Goal: Task Accomplishment & Management: Complete application form

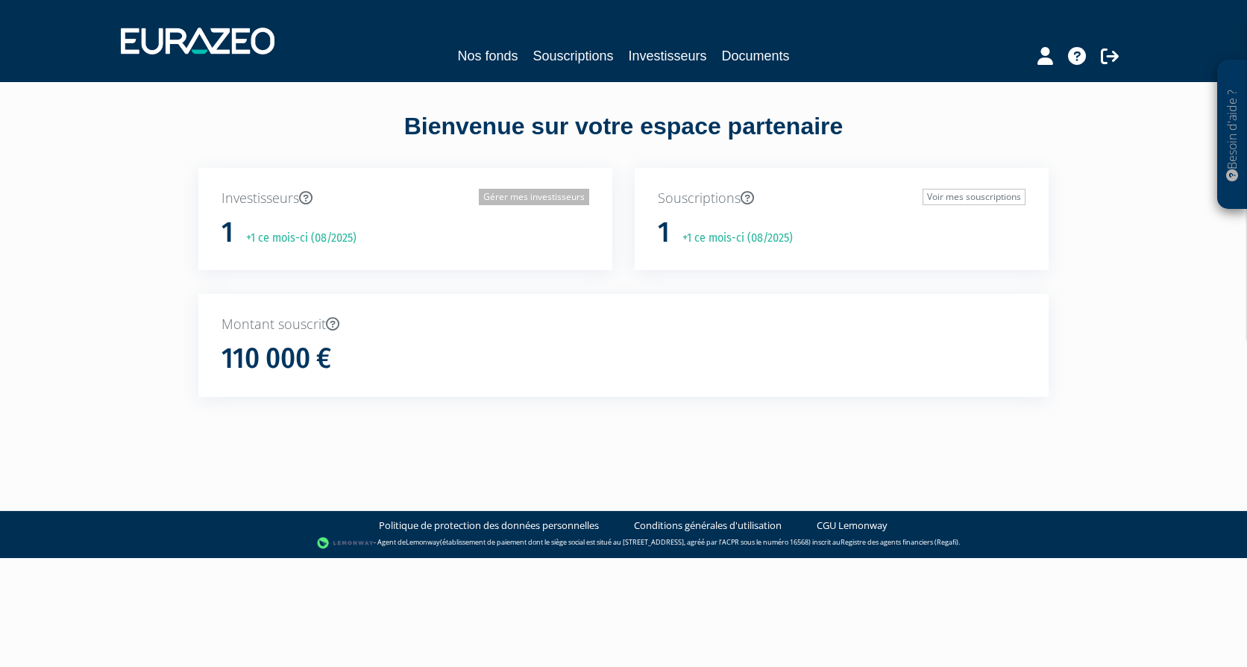
click at [508, 200] on link "Gérer mes investisseurs" at bounding box center [534, 197] width 110 height 16
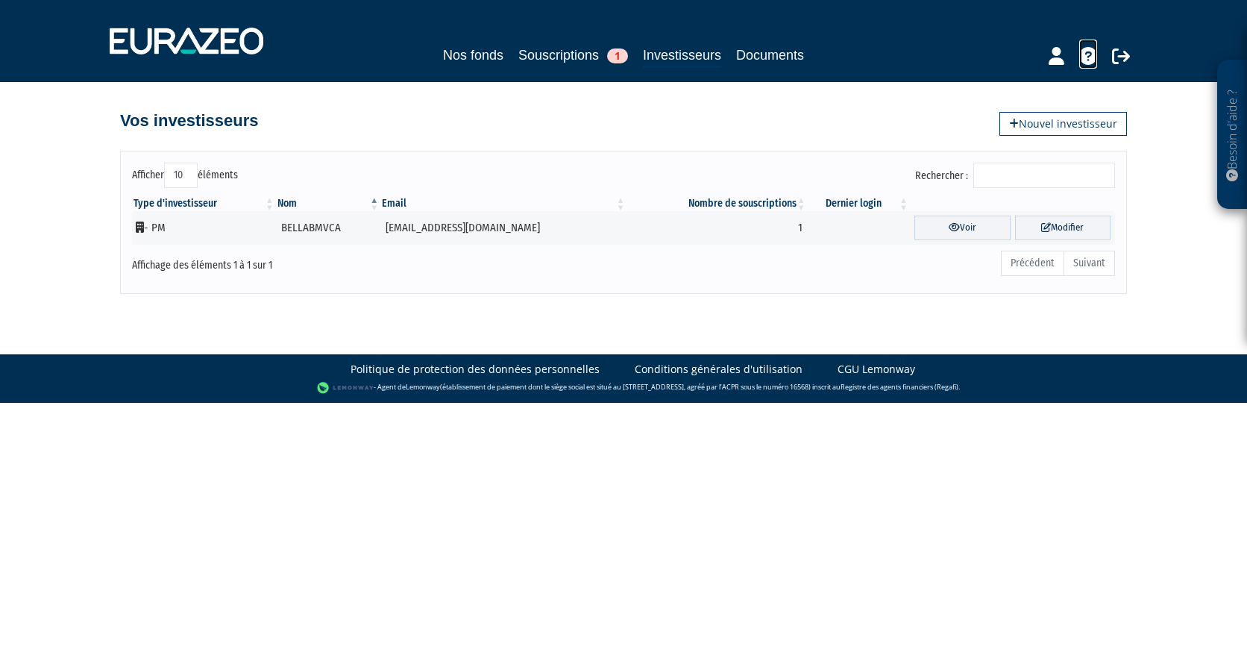
click at [1091, 57] on icon at bounding box center [1089, 56] width 18 height 18
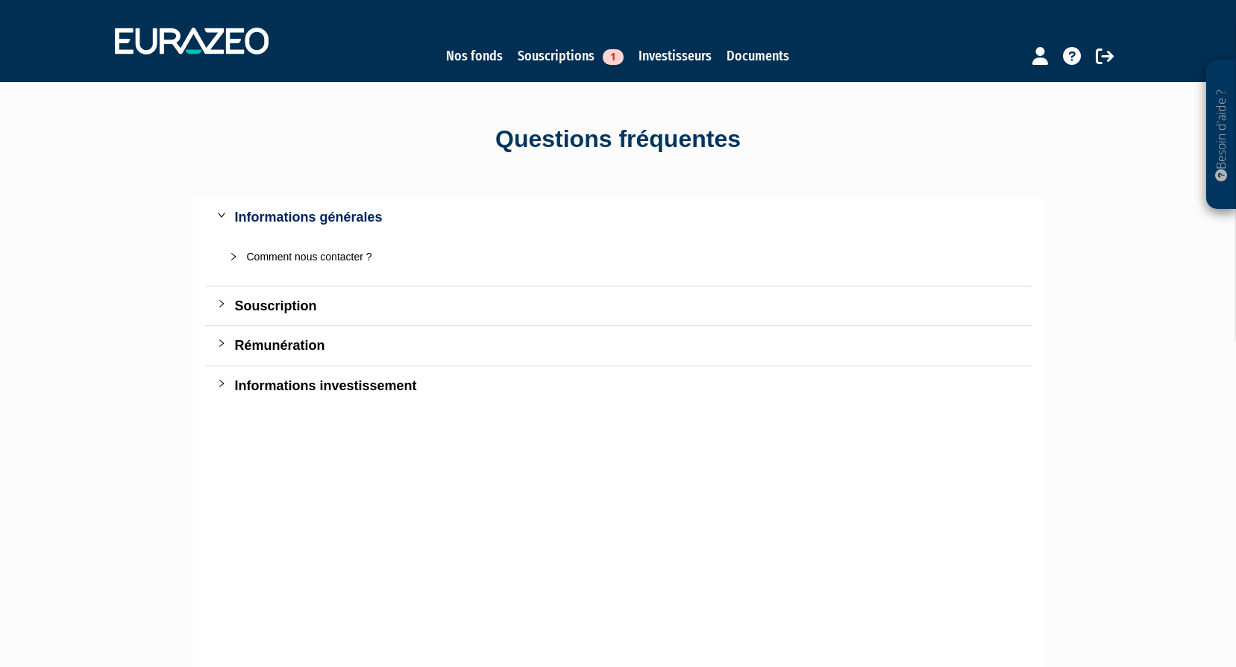
click at [348, 254] on div "Comment nous contacter ?" at bounding box center [627, 256] width 761 height 16
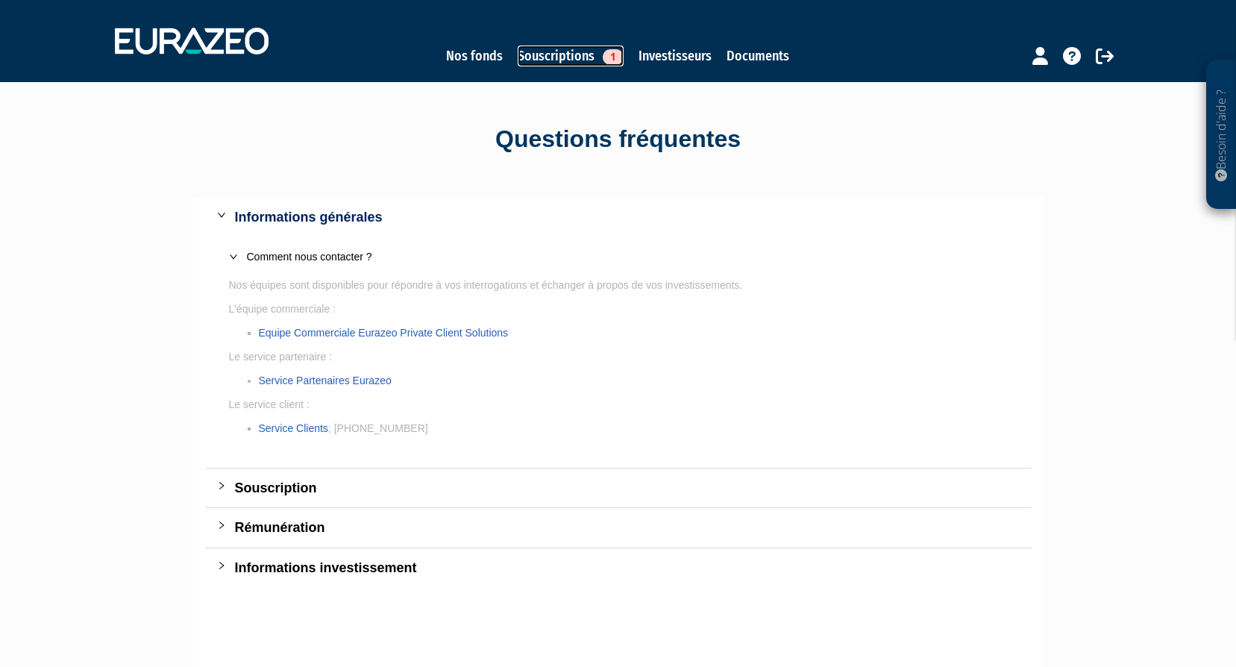
click at [559, 51] on link "Souscriptions 1" at bounding box center [571, 56] width 106 height 21
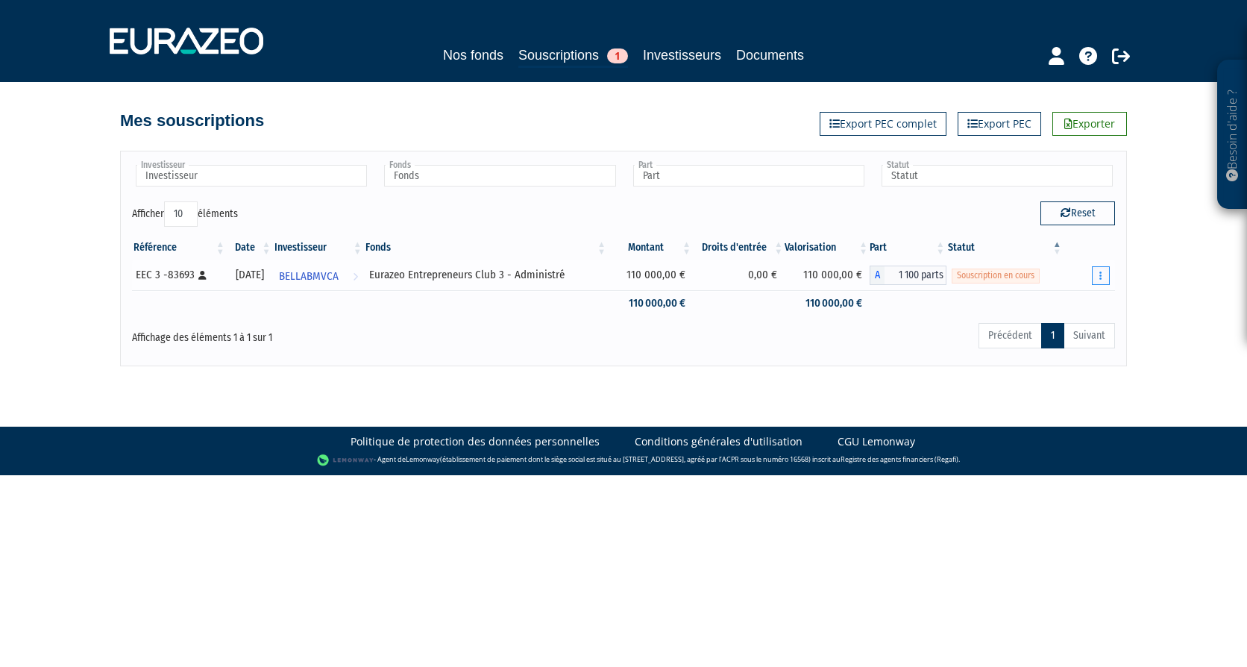
click at [1101, 272] on icon "button" at bounding box center [1101, 276] width 2 height 10
click at [1062, 328] on link "Compléter" at bounding box center [1057, 330] width 97 height 25
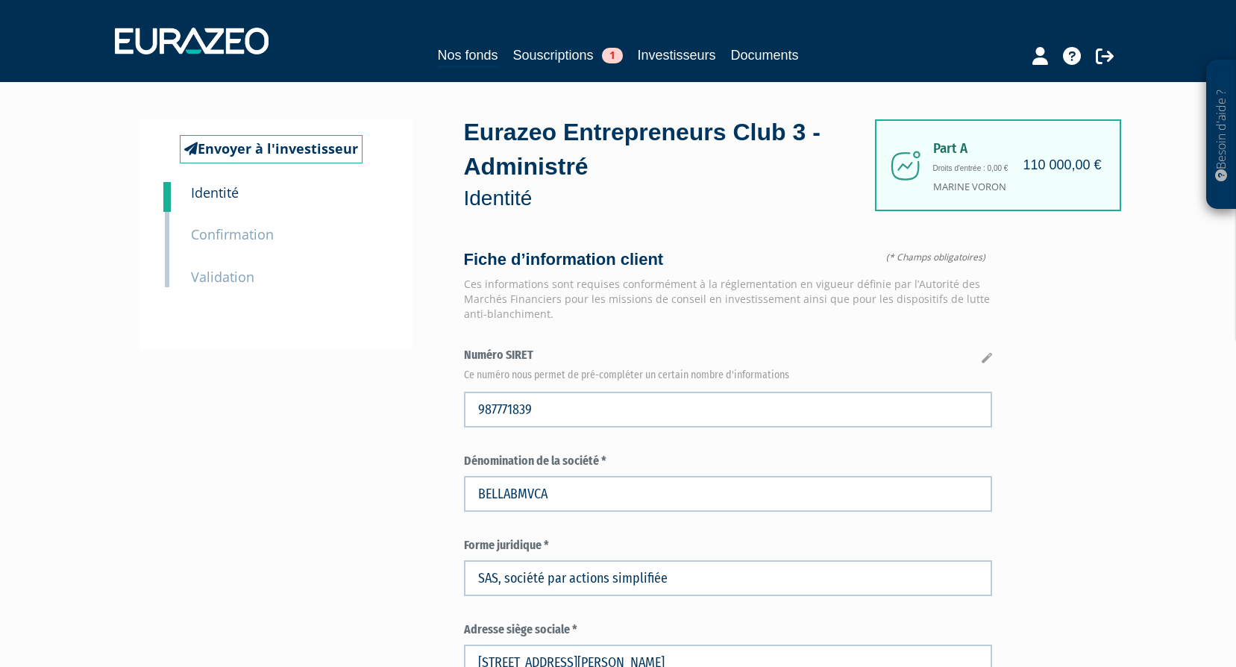
click at [257, 234] on small "Confirmation" at bounding box center [232, 234] width 83 height 18
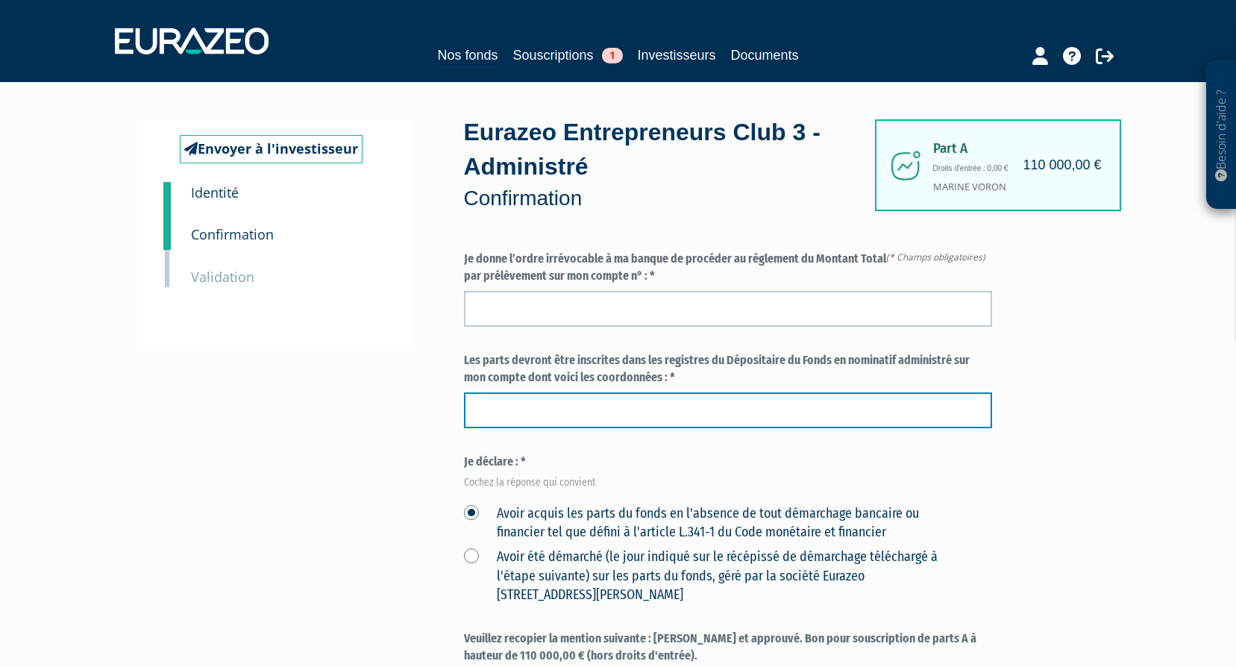
click at [516, 413] on input "text" at bounding box center [728, 410] width 528 height 36
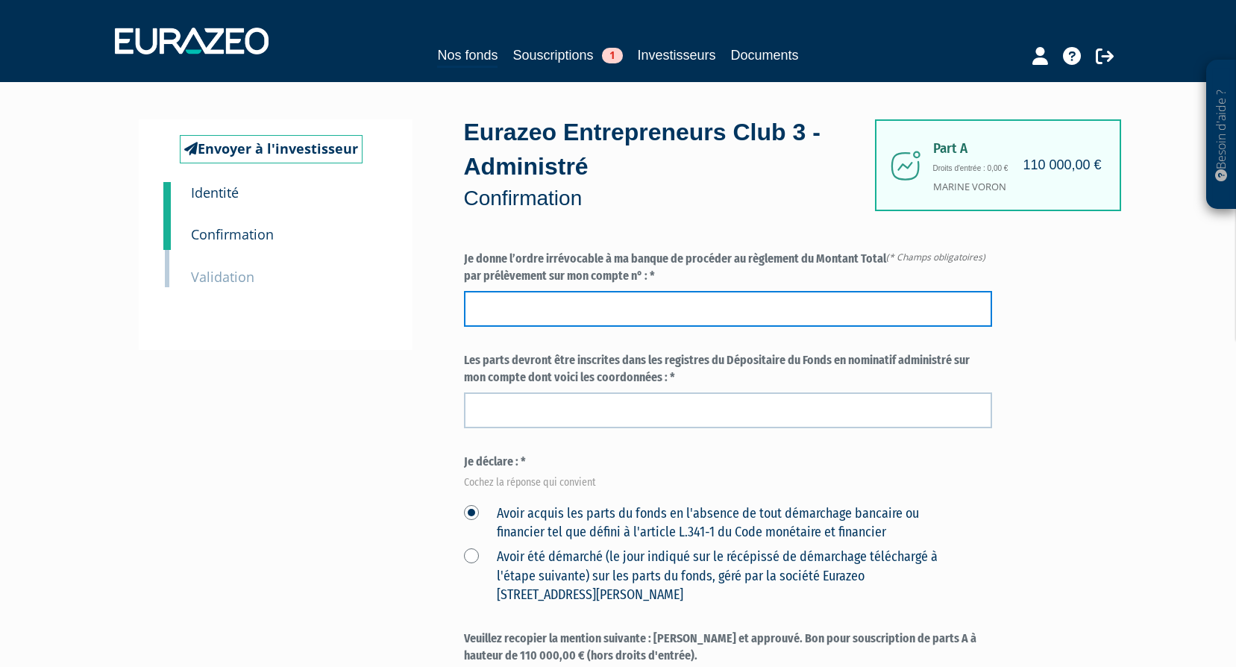
click at [640, 308] on input "text" at bounding box center [728, 309] width 528 height 36
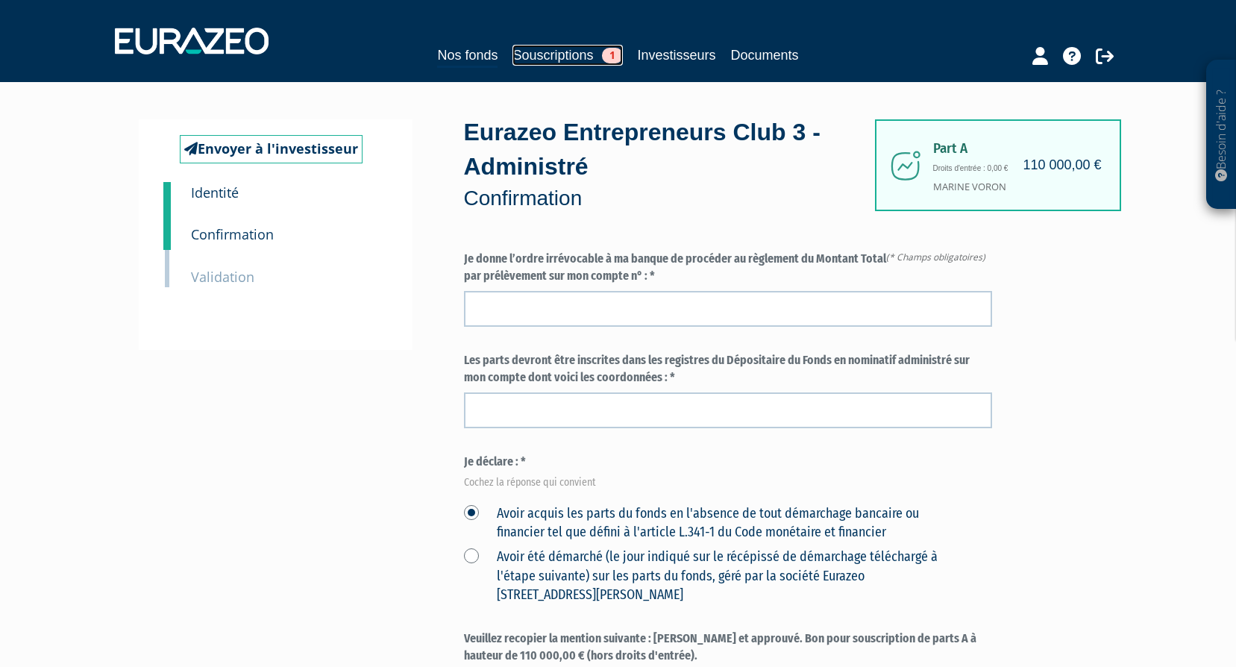
click at [576, 56] on link "Souscriptions 1" at bounding box center [568, 55] width 110 height 21
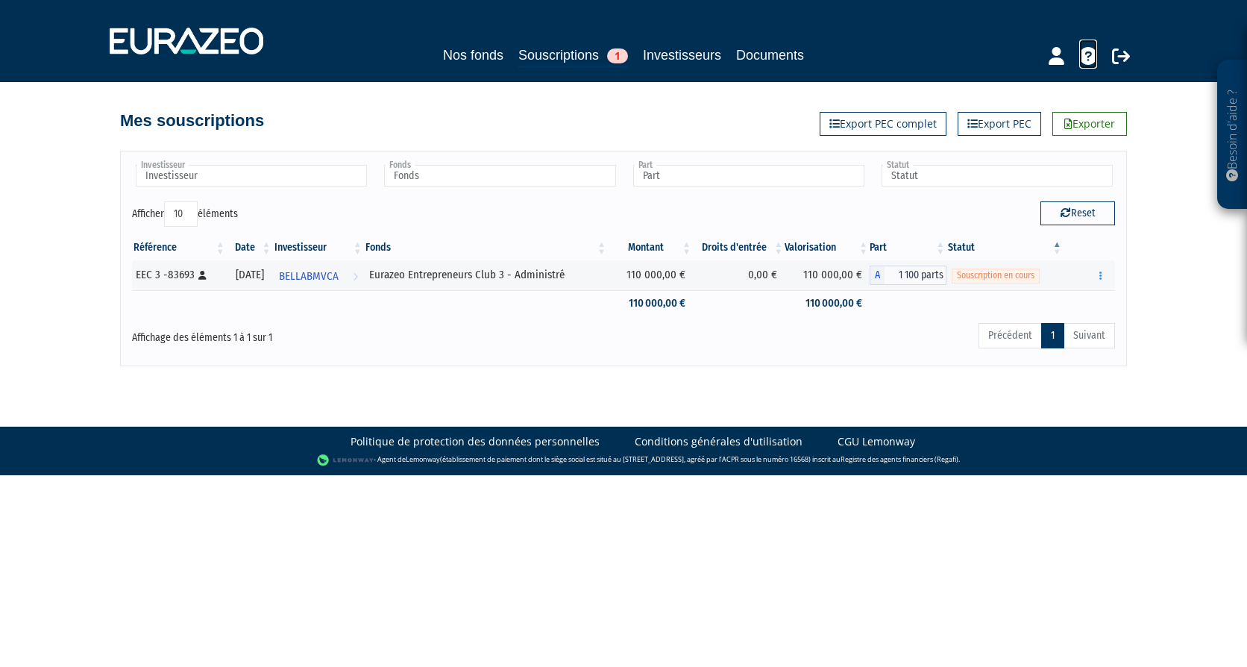
click at [1088, 55] on icon at bounding box center [1089, 56] width 18 height 18
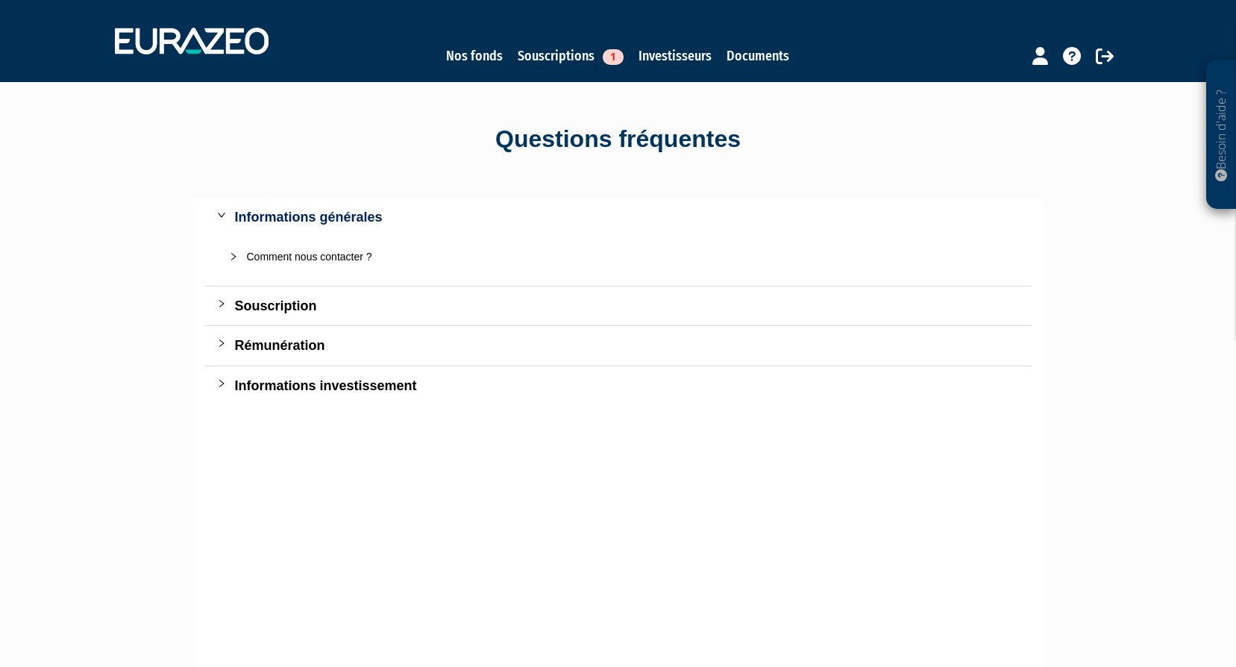
click at [236, 257] on icon "collapsed" at bounding box center [233, 256] width 4 height 7
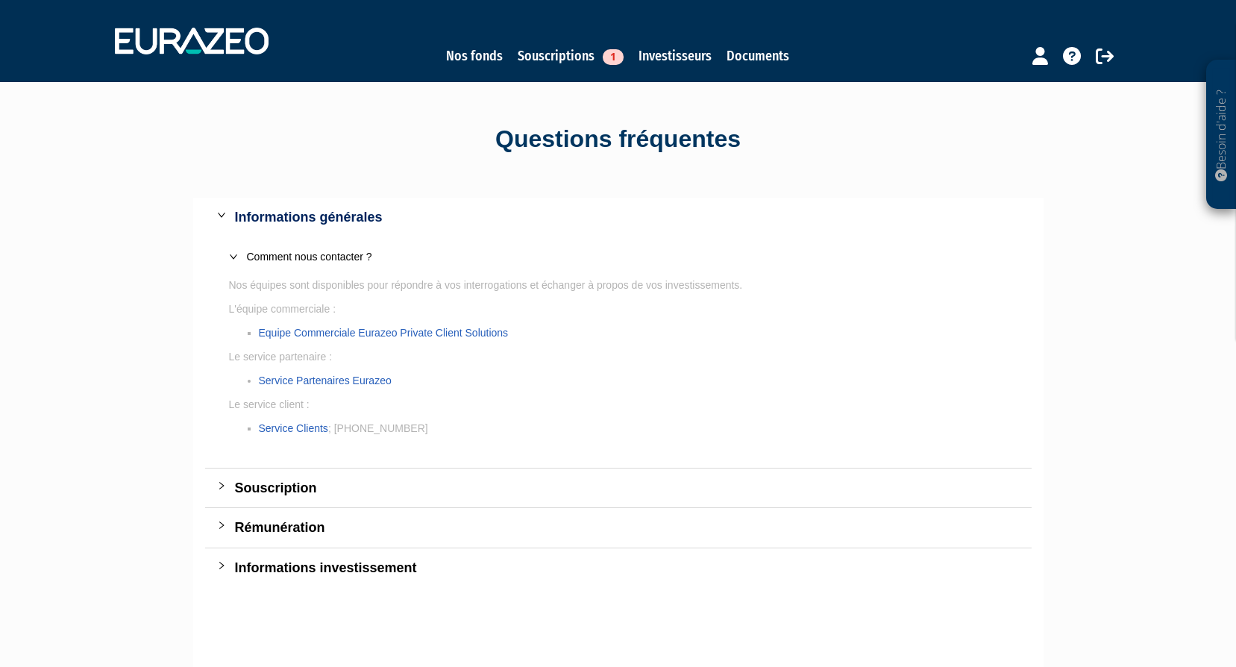
drag, startPoint x: 420, startPoint y: 428, endPoint x: 338, endPoint y: 430, distance: 82.1
click at [338, 430] on li "Service Clients ; +33 1 88 24 99 99" at bounding box center [633, 428] width 749 height 16
copy li "+33 1 88 24 99 99"
click at [222, 485] on icon "collapsed" at bounding box center [221, 485] width 4 height 7
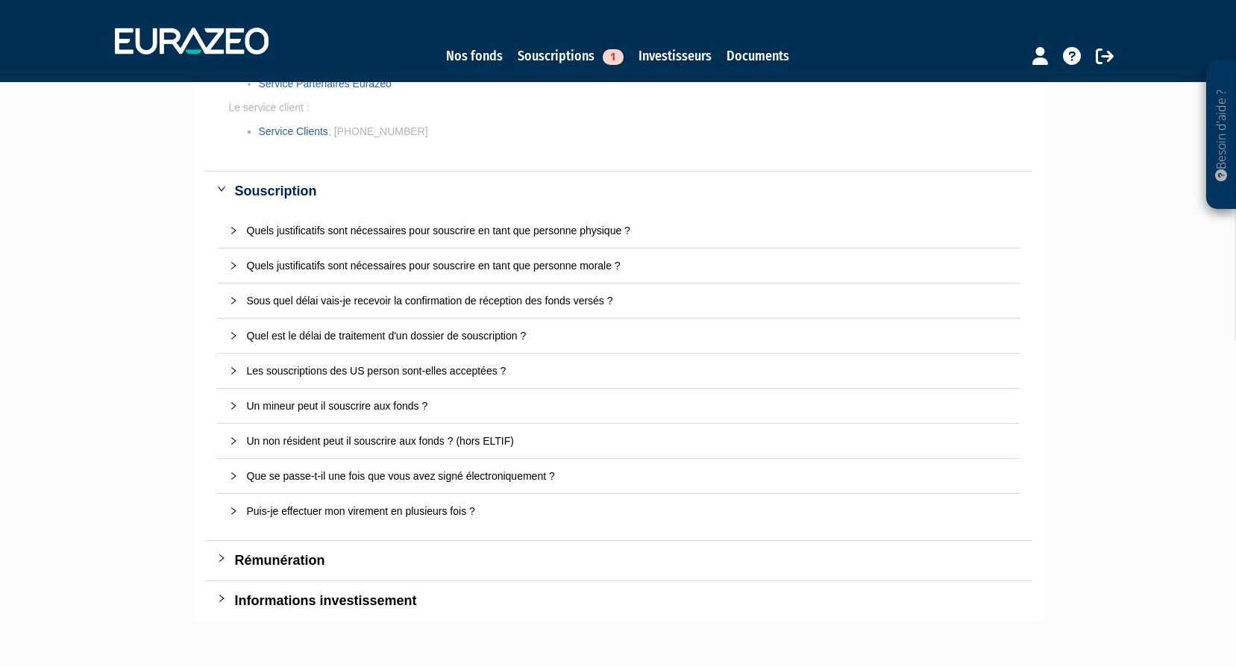
scroll to position [298, 0]
click at [235, 261] on icon "collapsed" at bounding box center [233, 264] width 9 height 9
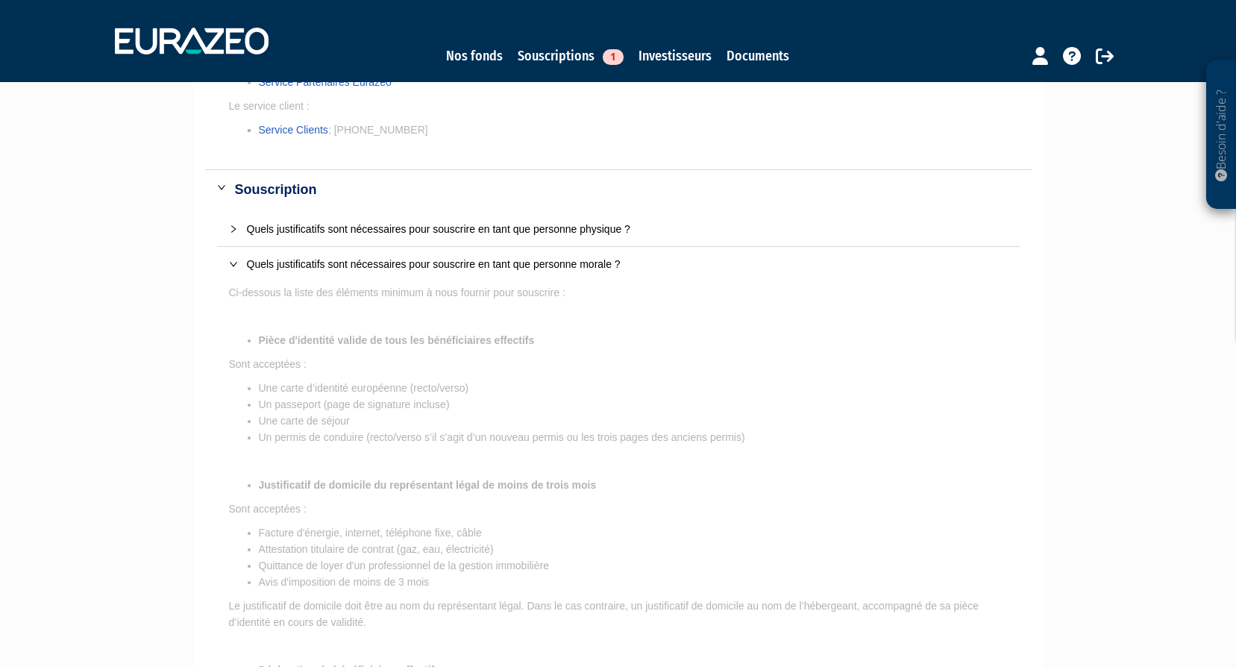
click at [228, 226] on div "Quels justificatifs sont nécessaires pour souscrire en tant que personne physiq…" at bounding box center [618, 229] width 803 height 34
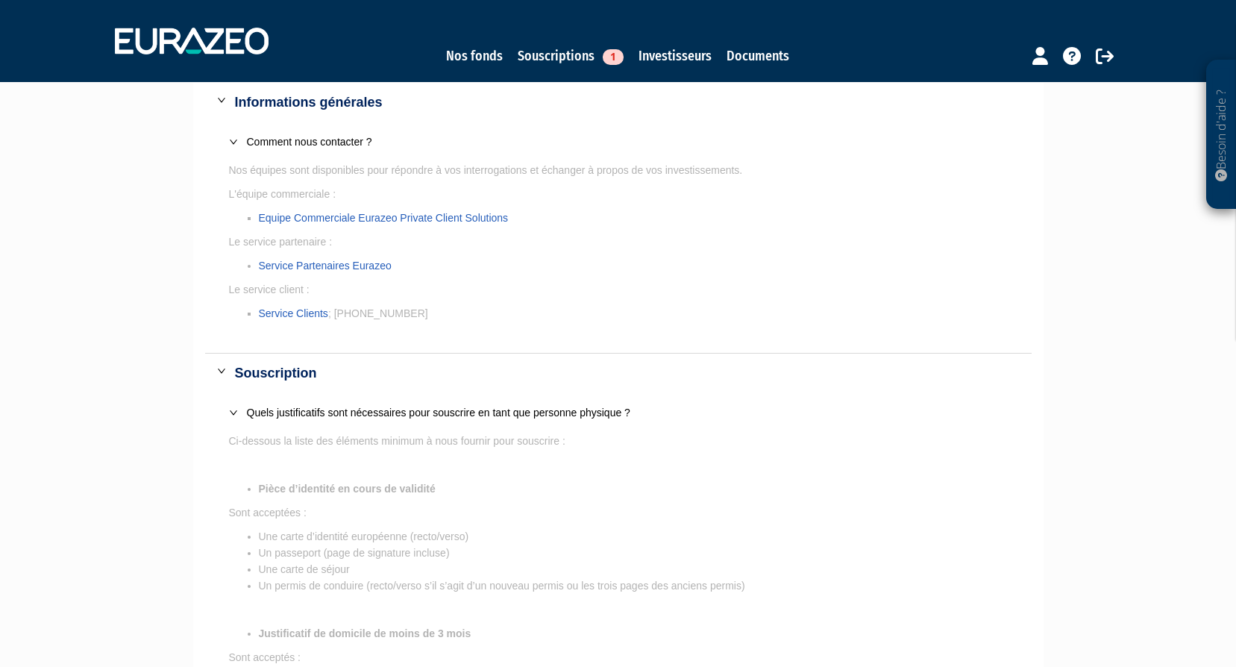
scroll to position [0, 0]
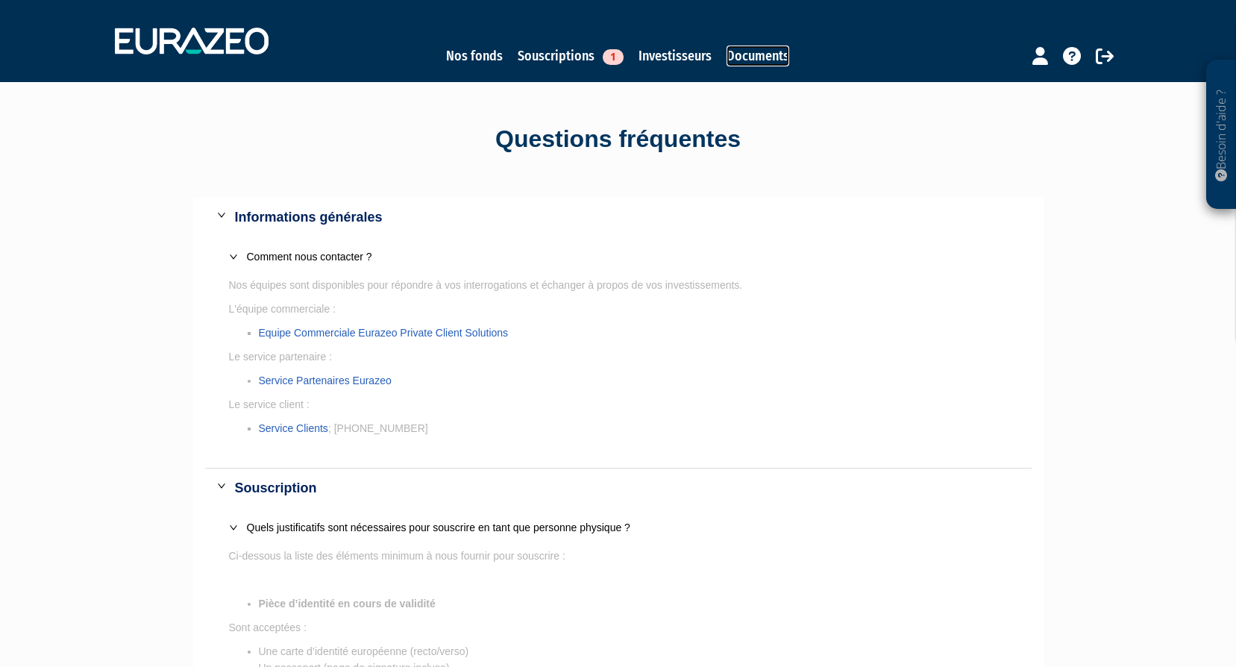
click at [748, 49] on link "Documents" at bounding box center [758, 56] width 63 height 21
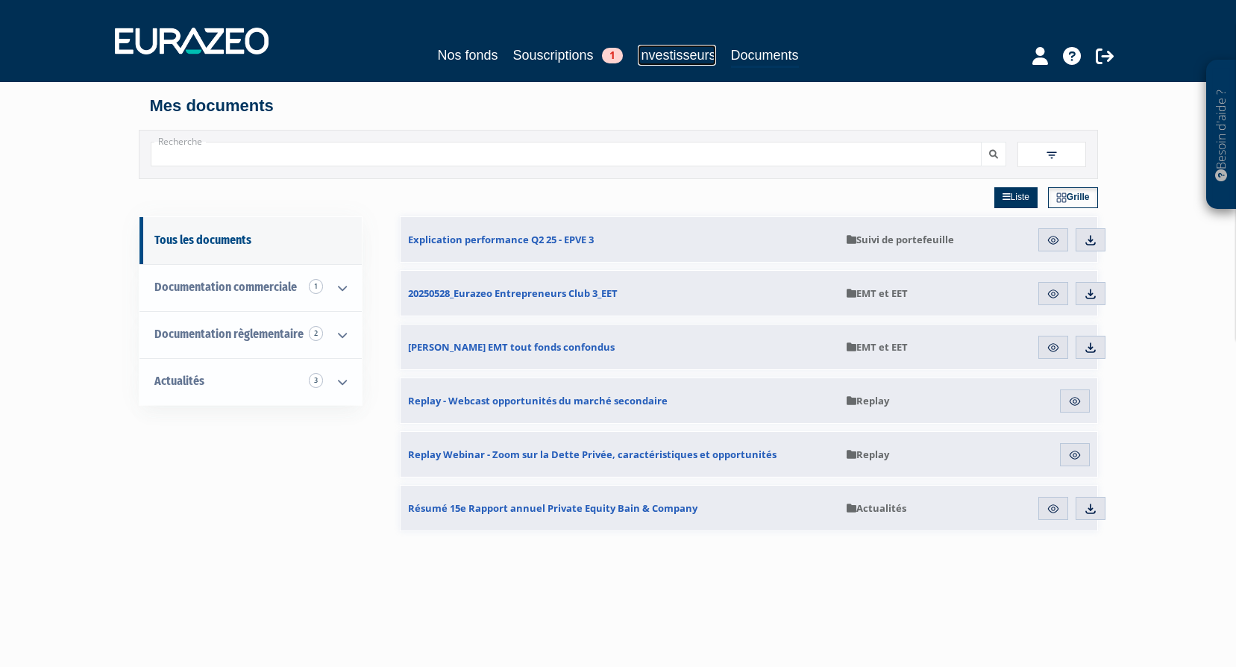
click at [676, 54] on link "Investisseurs" at bounding box center [677, 55] width 78 height 21
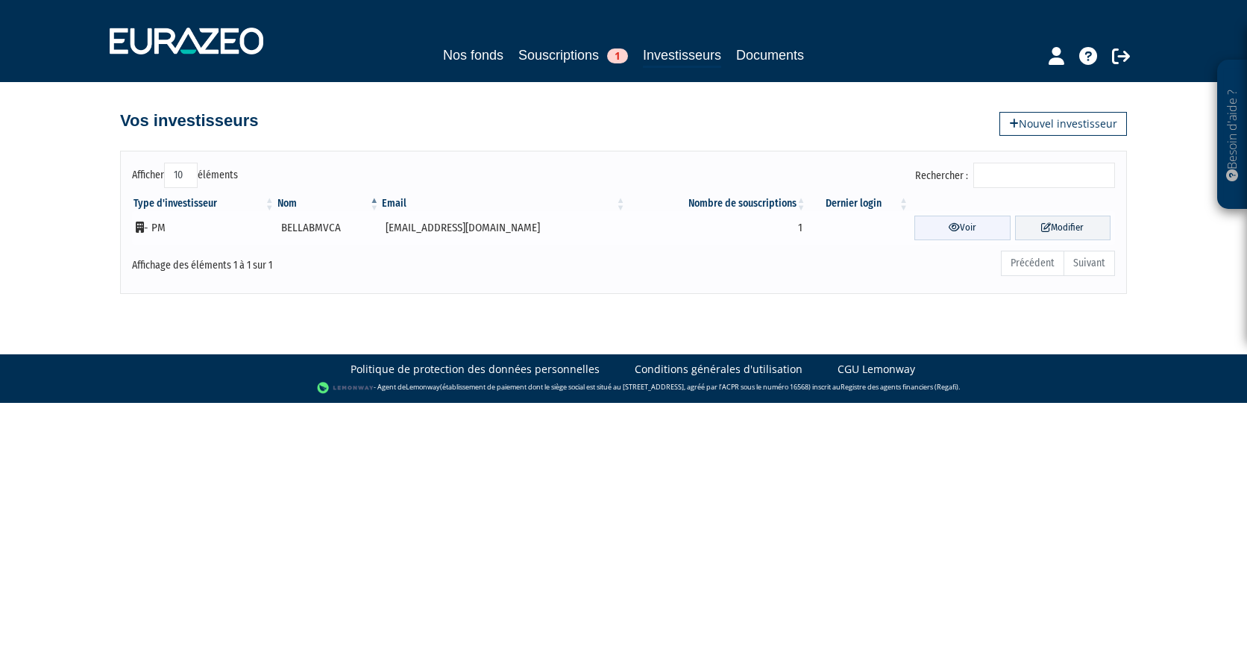
click at [945, 220] on link "Voir" at bounding box center [963, 228] width 96 height 25
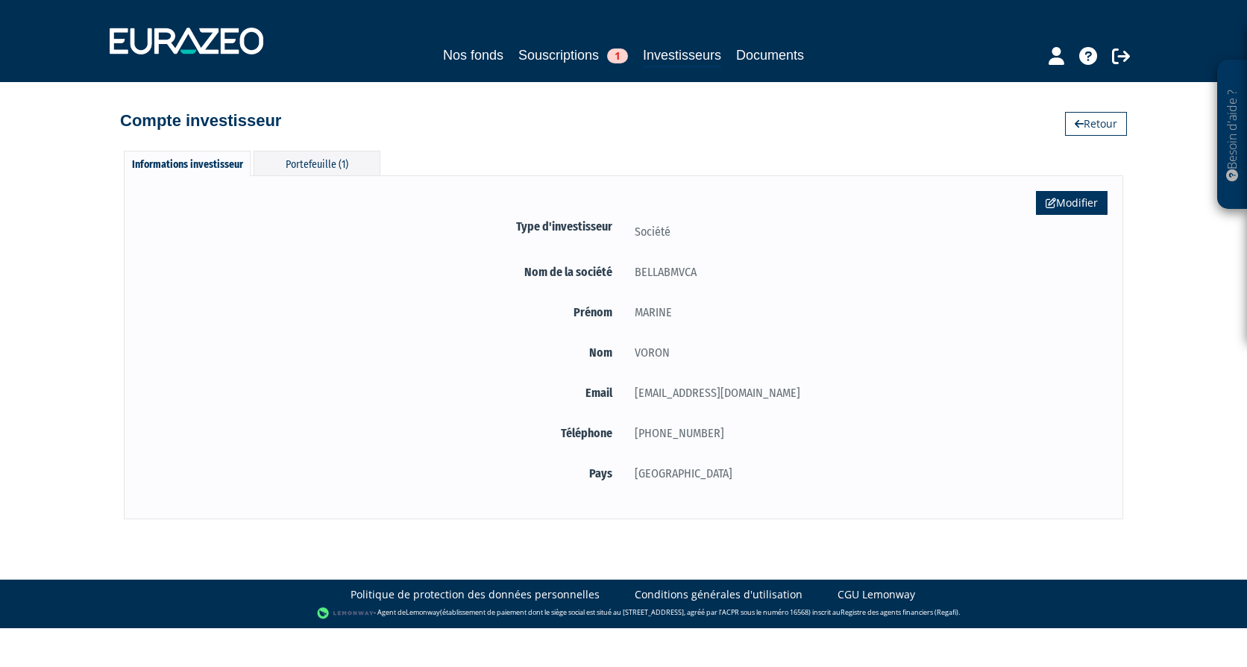
click at [1045, 195] on link "Modifier" at bounding box center [1072, 203] width 72 height 24
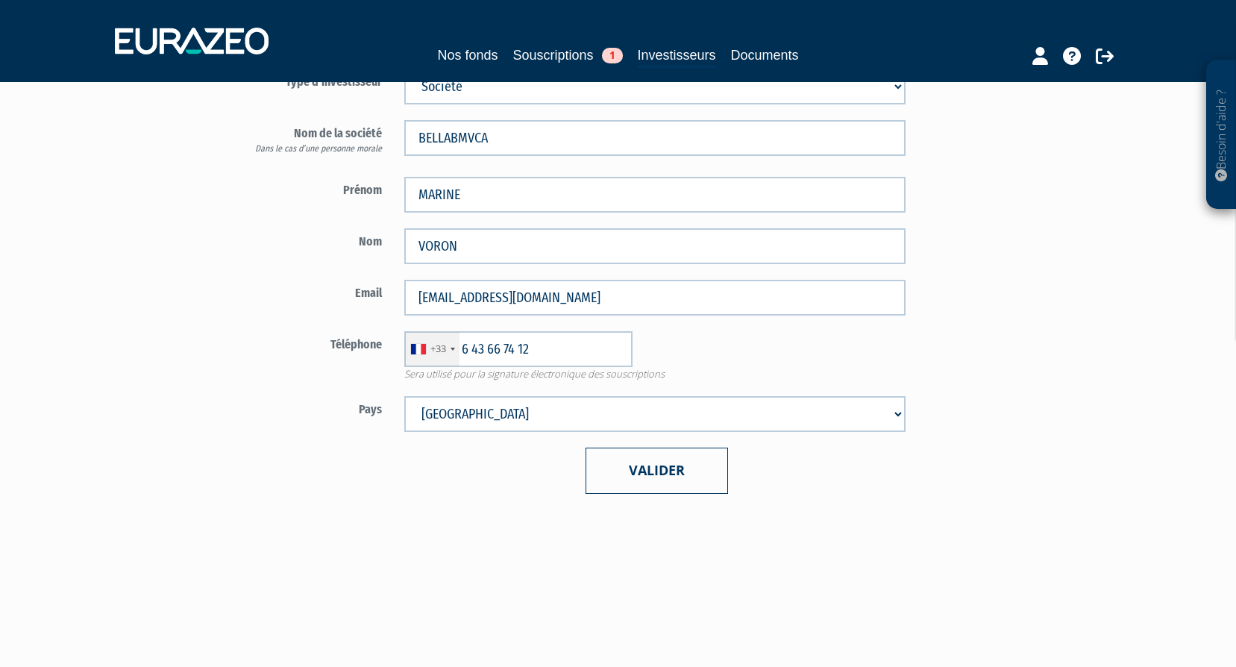
scroll to position [149, 0]
click at [698, 489] on button "Valider" at bounding box center [657, 470] width 143 height 46
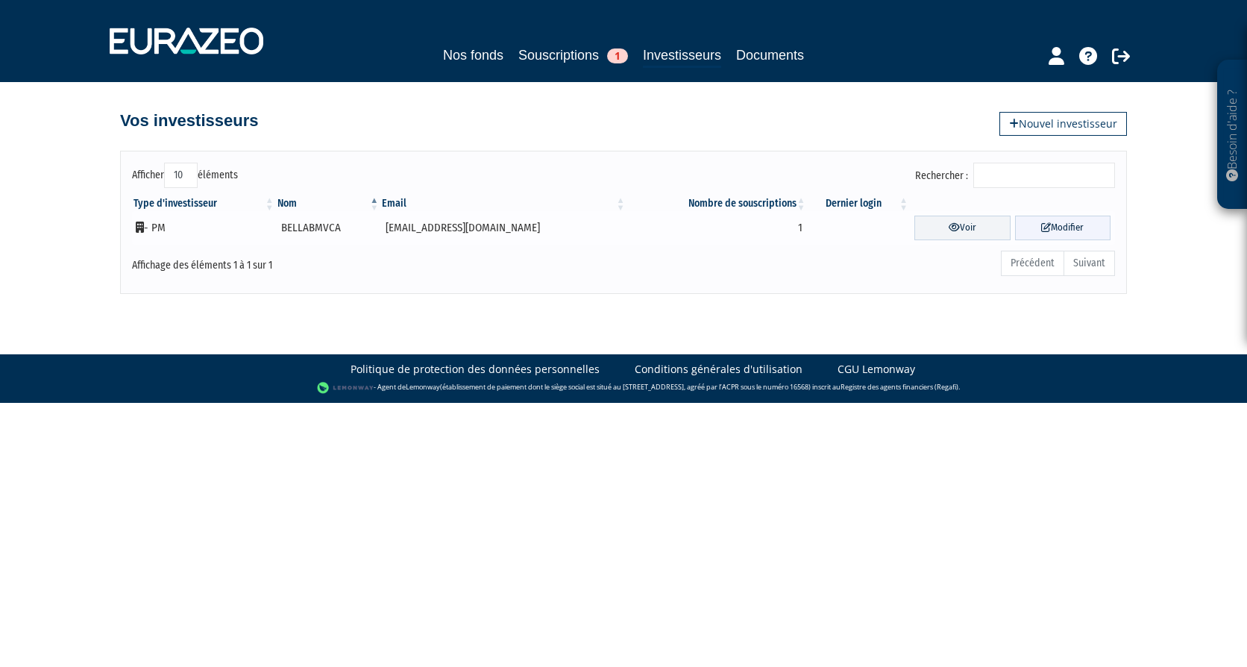
click at [1092, 230] on link "Modifier" at bounding box center [1063, 228] width 96 height 25
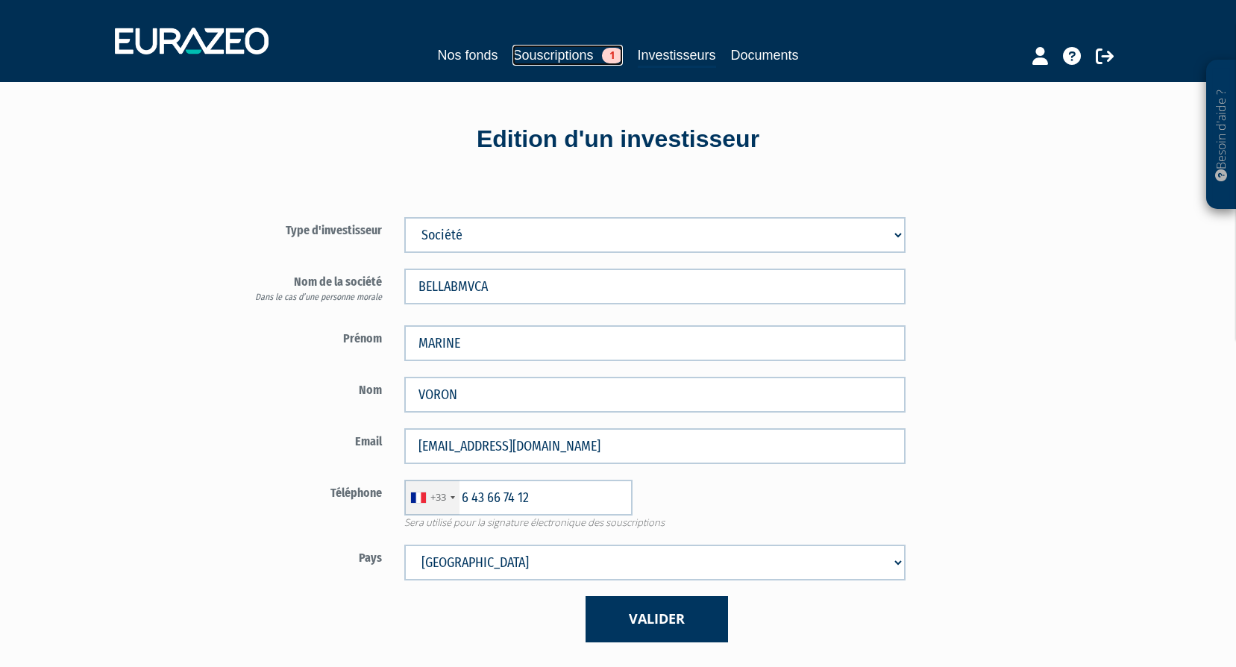
click at [535, 51] on link "Souscriptions 1" at bounding box center [568, 55] width 110 height 21
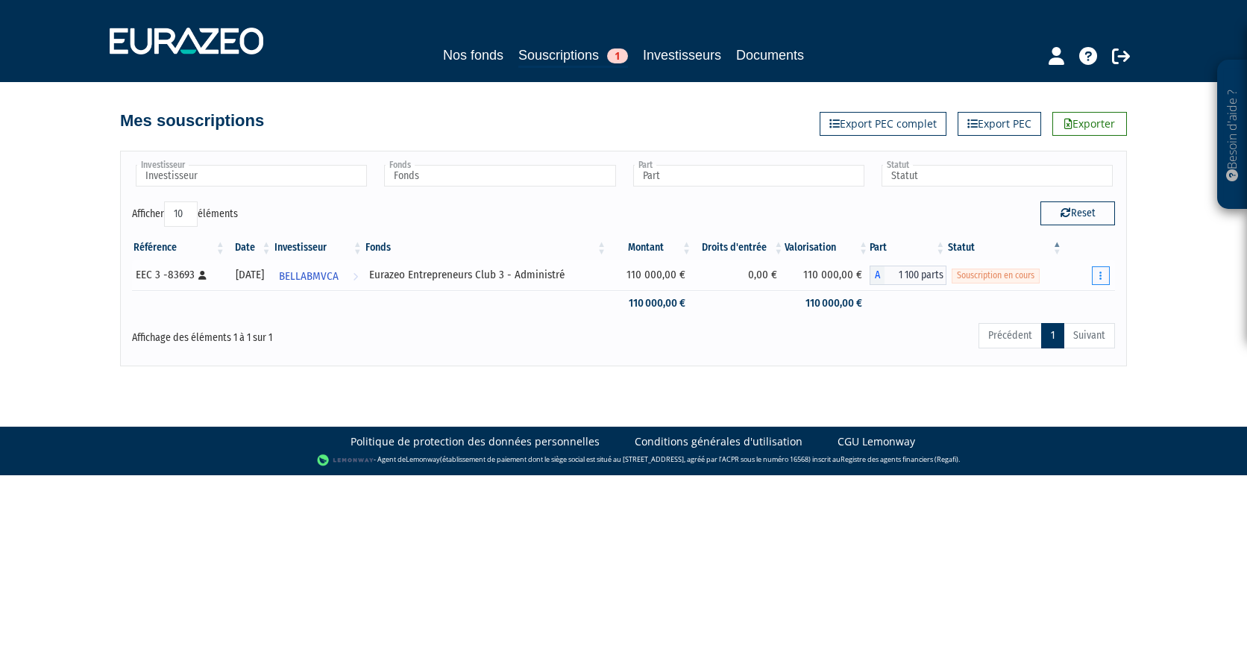
click at [1099, 276] on button "button" at bounding box center [1101, 275] width 18 height 19
click at [1046, 326] on link "Compléter" at bounding box center [1057, 330] width 97 height 25
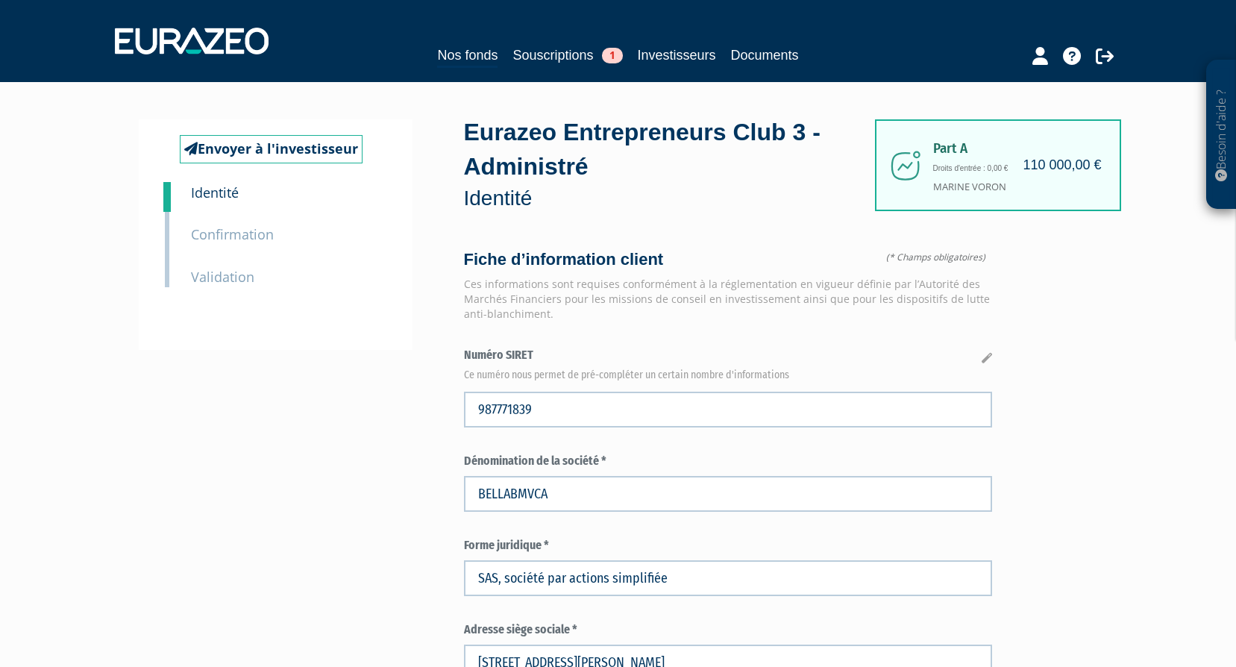
click at [204, 234] on small "Confirmation" at bounding box center [232, 234] width 83 height 18
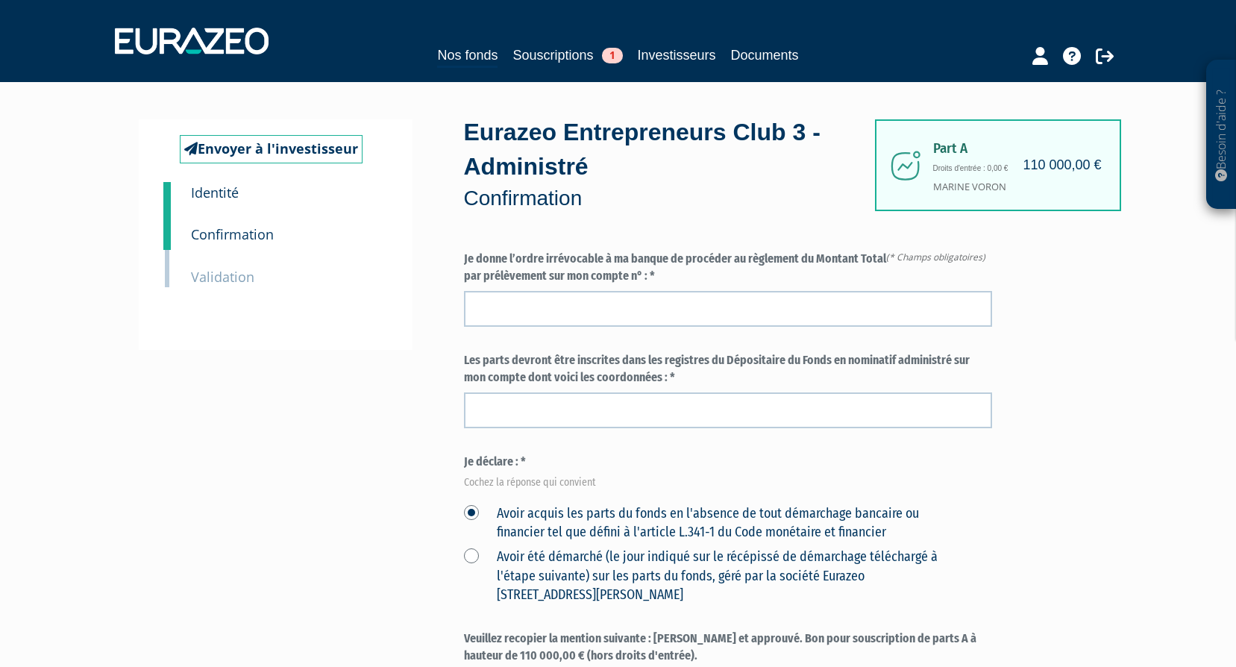
click at [236, 278] on small "Validation" at bounding box center [222, 277] width 63 height 18
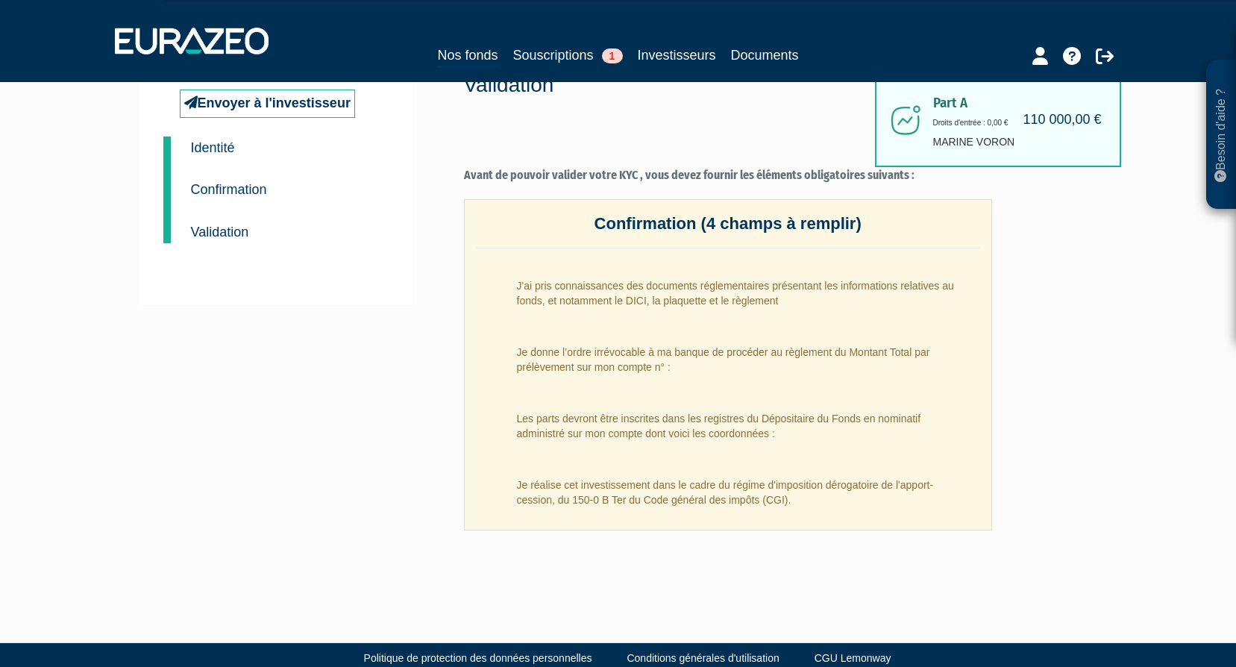
scroll to position [70, 0]
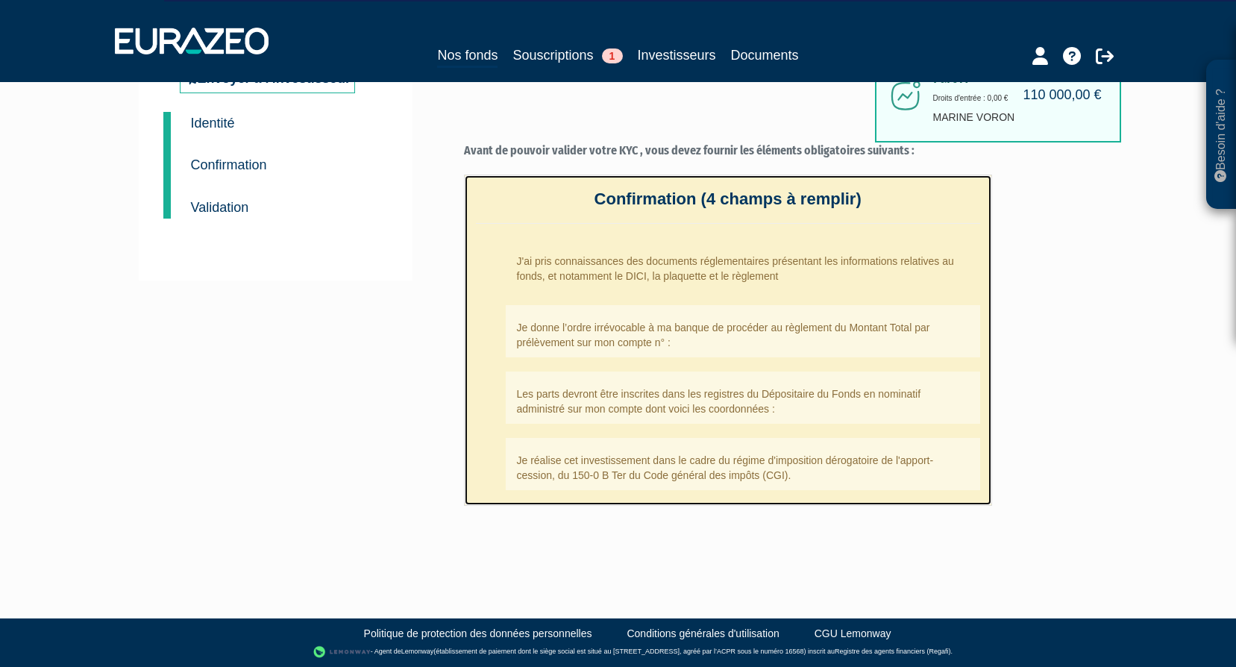
drag, startPoint x: 541, startPoint y: 258, endPoint x: 532, endPoint y: 275, distance: 19.4
click at [541, 259] on li "J'ai pris connaissances des documents réglementaires présentant les information…" at bounding box center [743, 265] width 475 height 52
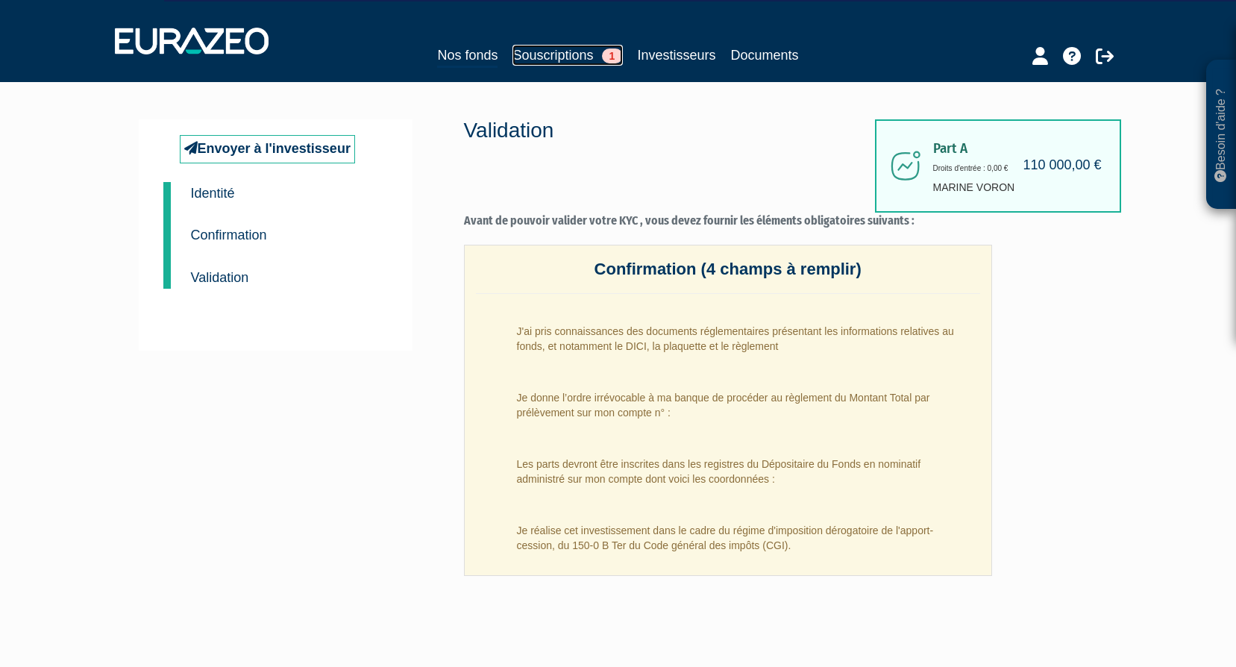
click at [564, 60] on link "Souscriptions 1" at bounding box center [568, 55] width 110 height 21
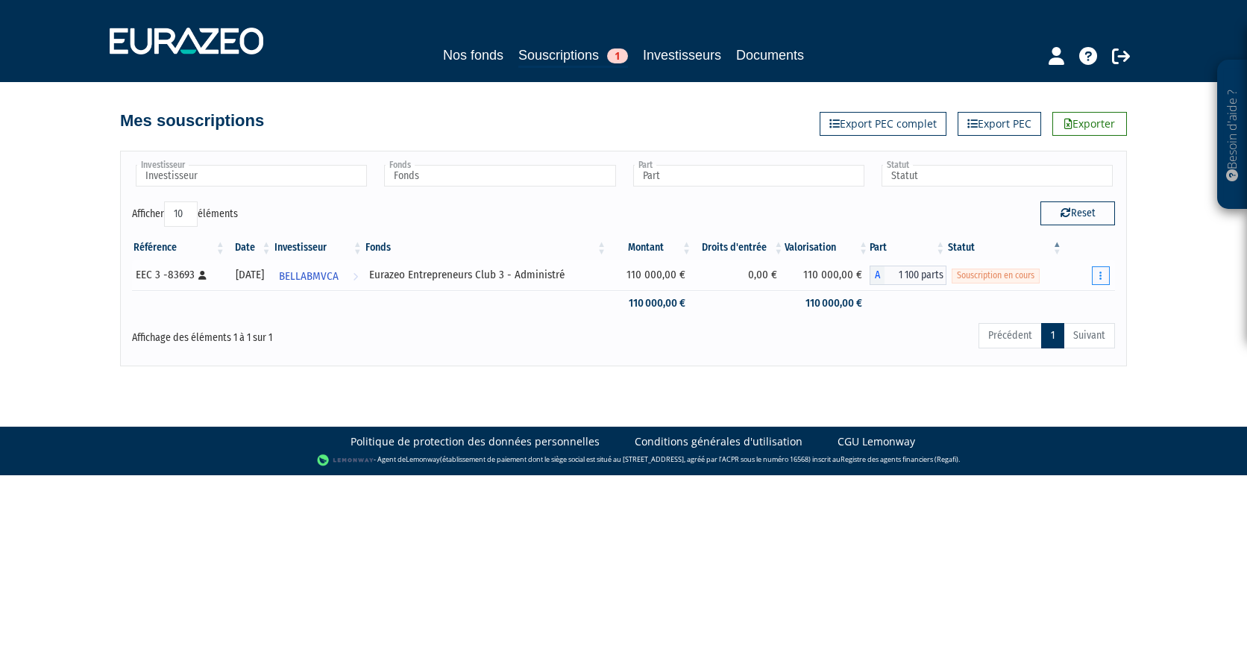
click at [1097, 273] on button "button" at bounding box center [1101, 275] width 18 height 19
click at [542, 51] on link "Souscriptions 1" at bounding box center [574, 56] width 110 height 23
click at [1084, 53] on icon at bounding box center [1089, 56] width 18 height 18
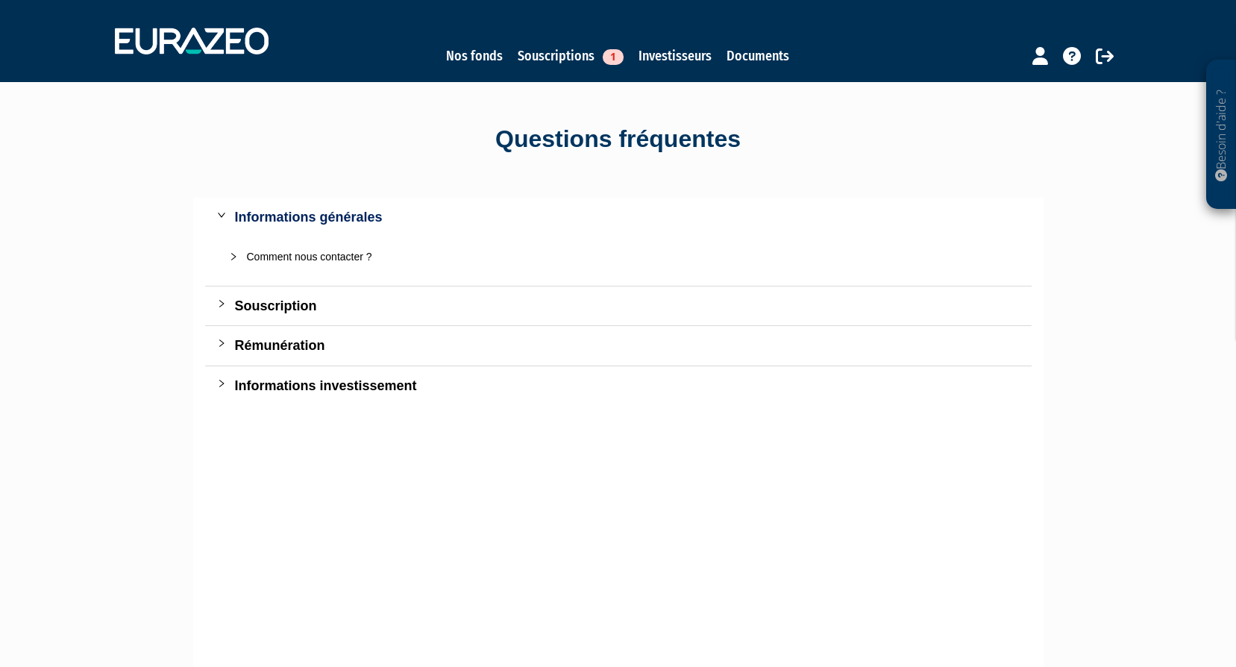
click at [224, 386] on div at bounding box center [226, 383] width 18 height 16
click at [222, 340] on icon "collapsed" at bounding box center [221, 343] width 9 height 9
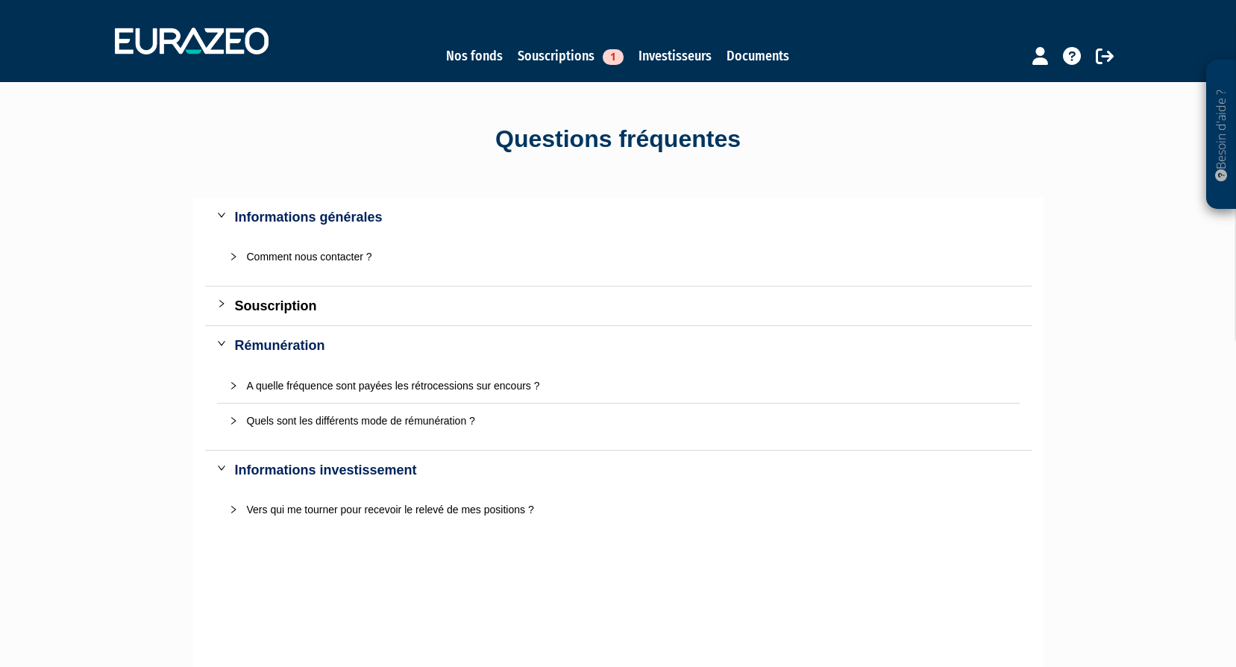
click at [225, 301] on icon "collapsed" at bounding box center [221, 303] width 9 height 9
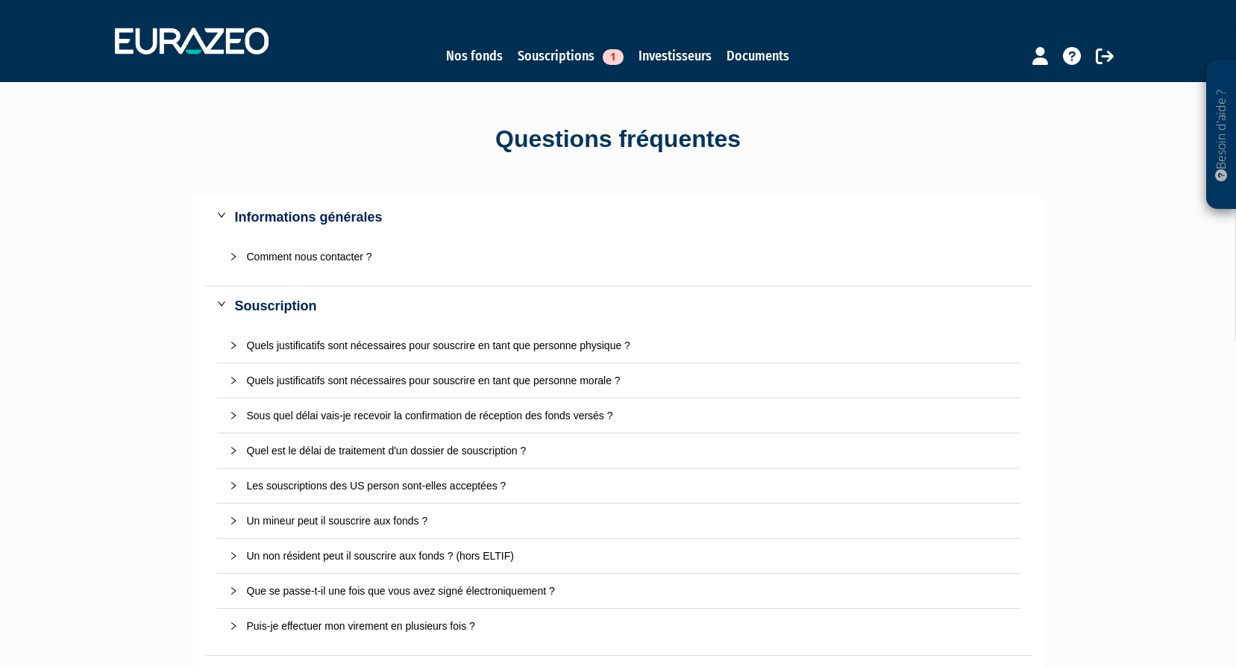
click at [234, 348] on icon "collapsed" at bounding box center [233, 345] width 9 height 9
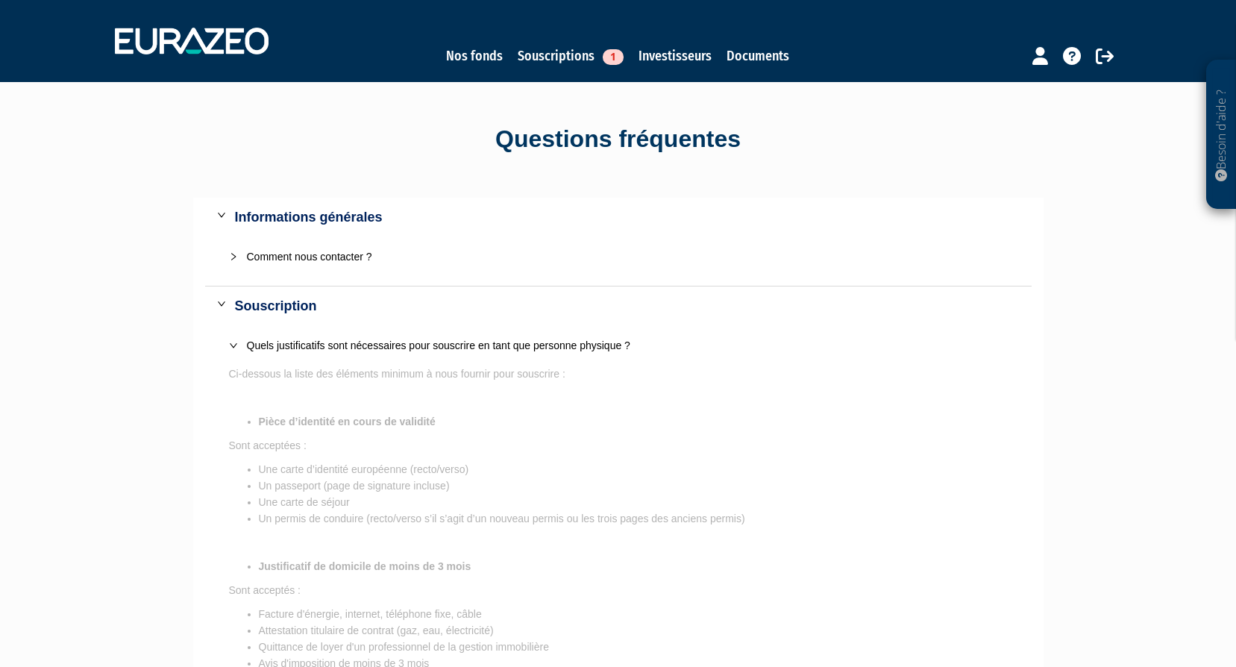
click at [234, 348] on icon "expanded" at bounding box center [233, 345] width 9 height 9
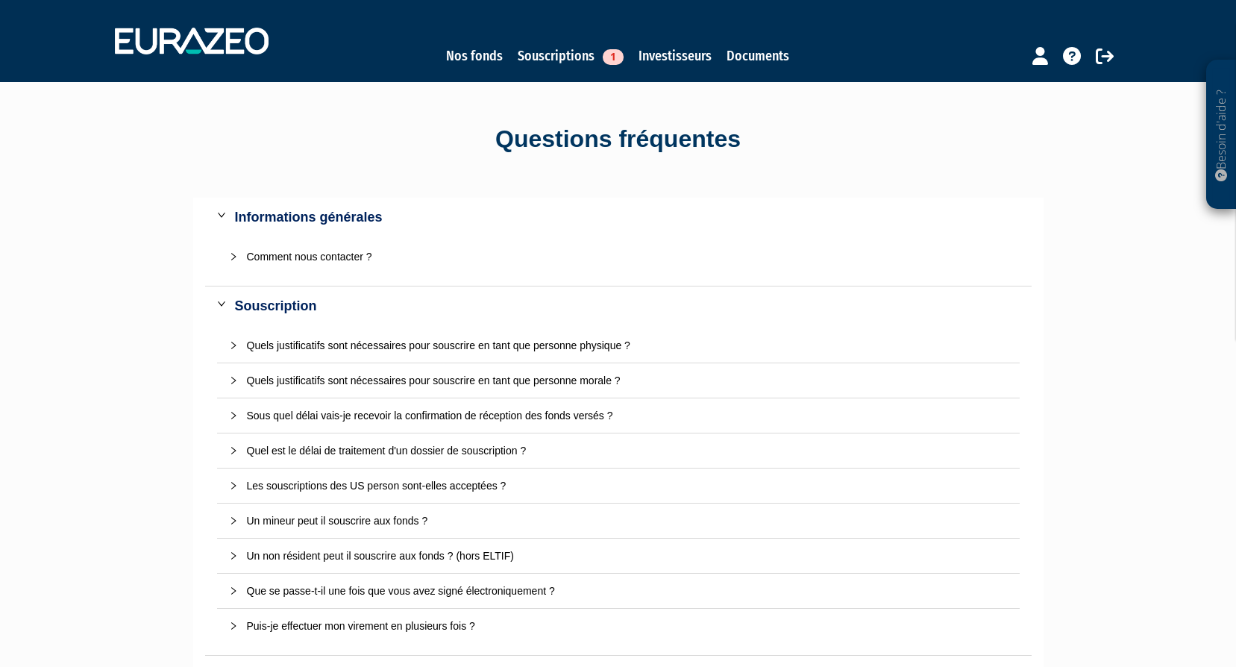
click at [236, 256] on icon "collapsed" at bounding box center [233, 256] width 9 height 9
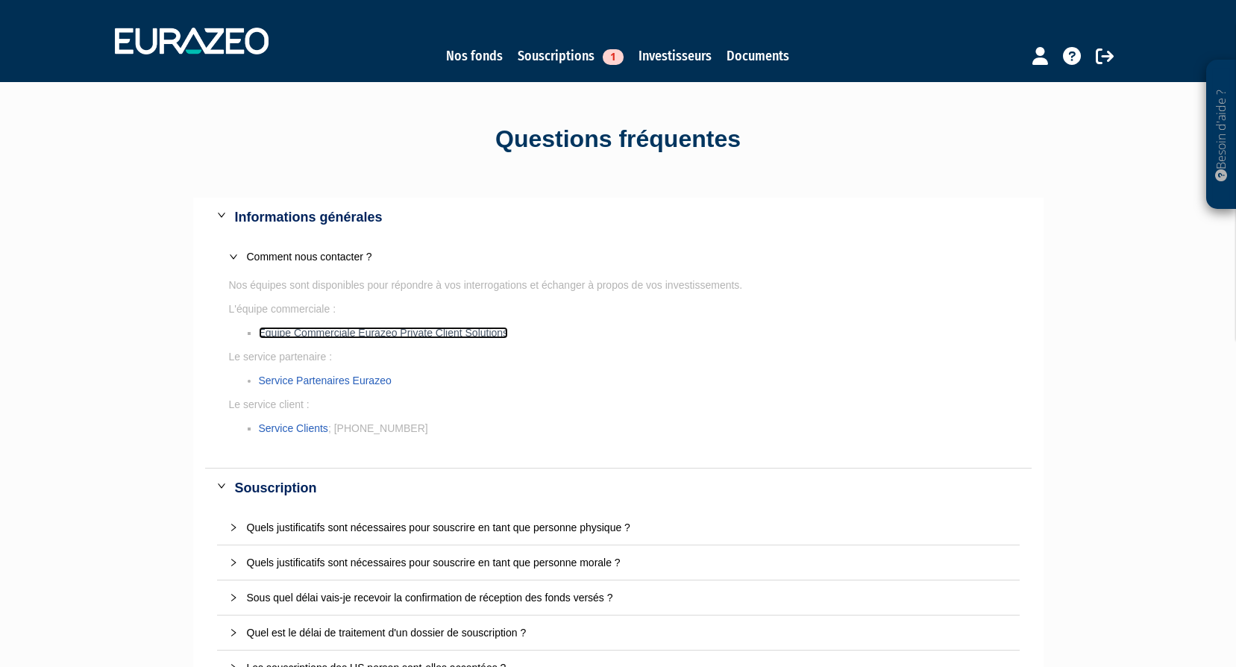
click at [445, 336] on link "Equipe Commerciale Eurazeo Private Client Solutions" at bounding box center [384, 333] width 250 height 12
click at [583, 59] on link "Souscriptions 1" at bounding box center [571, 56] width 106 height 21
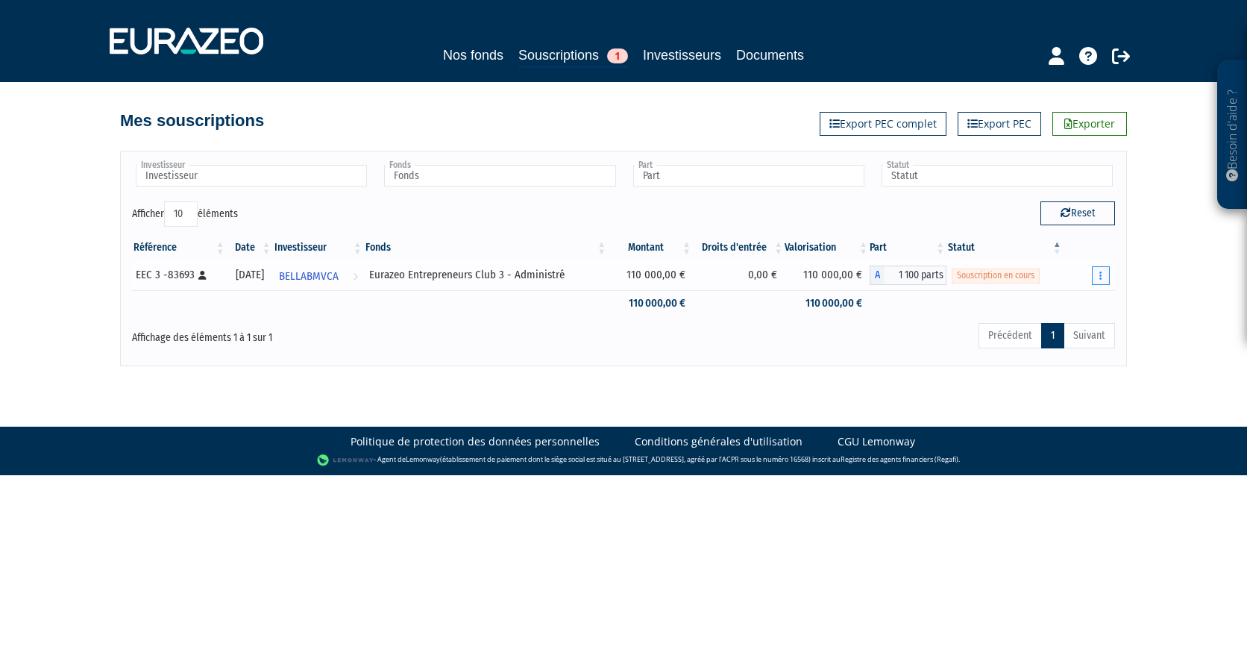
click at [1100, 278] on icon "button" at bounding box center [1101, 276] width 2 height 10
click at [1062, 330] on link "Compléter" at bounding box center [1057, 330] width 97 height 25
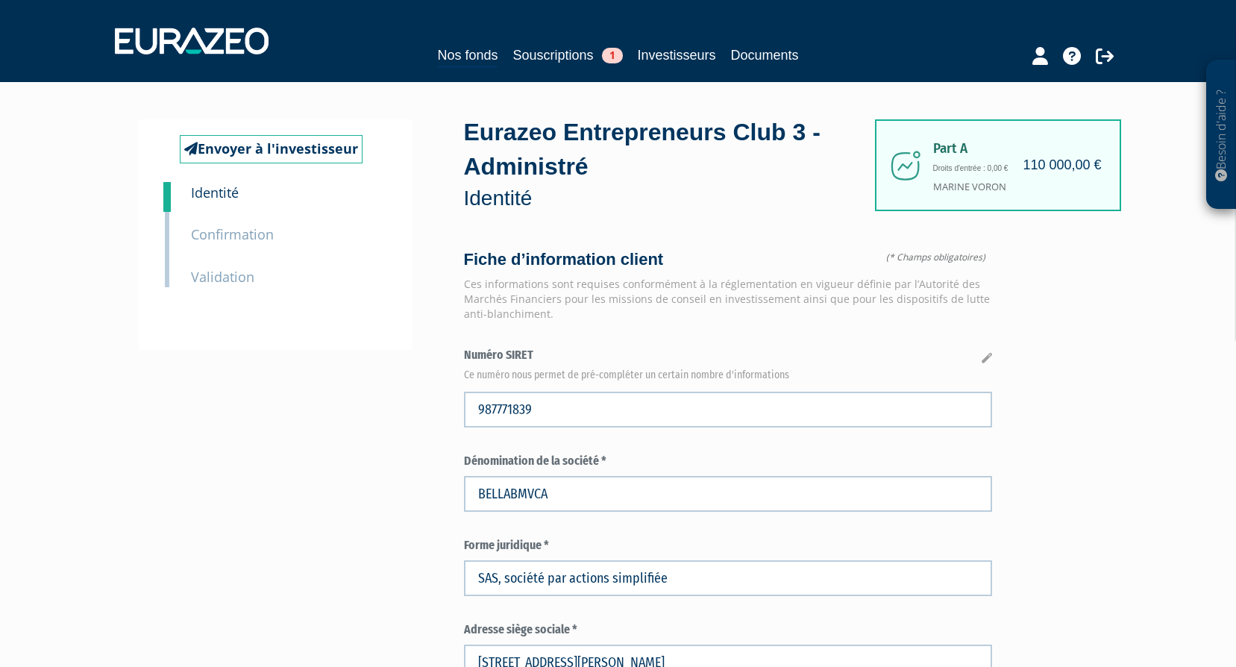
click at [258, 239] on small "Confirmation" at bounding box center [232, 234] width 83 height 18
